Goal: Information Seeking & Learning: Learn about a topic

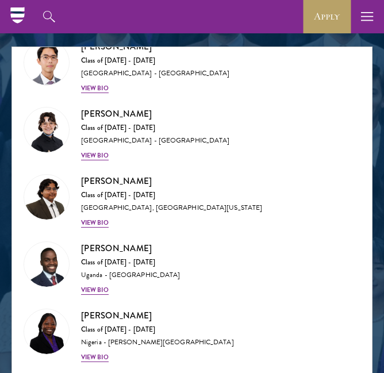
scroll to position [425, 0]
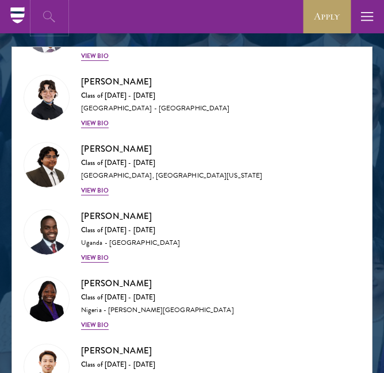
click at [52, 18] on icon "button" at bounding box center [50, 17] width 14 height 14
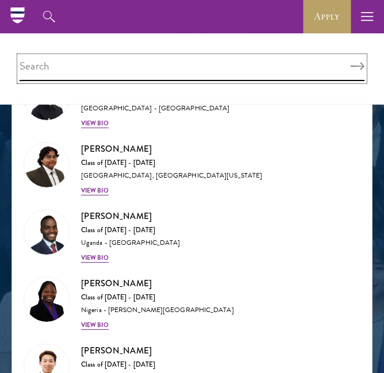
click at [51, 64] on input "search" at bounding box center [192, 68] width 345 height 25
type input "[GEOGRAPHIC_DATA]"
click at [351, 63] on button "Search" at bounding box center [358, 67] width 14 height 8
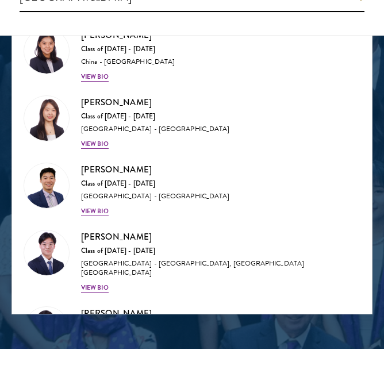
scroll to position [1351, 0]
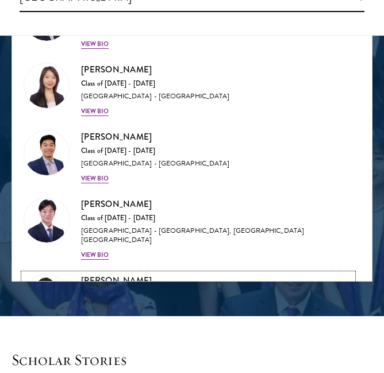
click at [103, 317] on div "View Bio" at bounding box center [95, 321] width 28 height 9
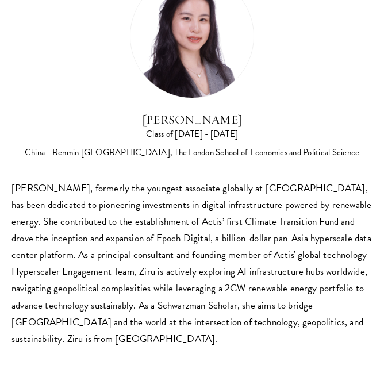
scroll to position [1357, 0]
